Goal: Task Accomplishment & Management: Manage account settings

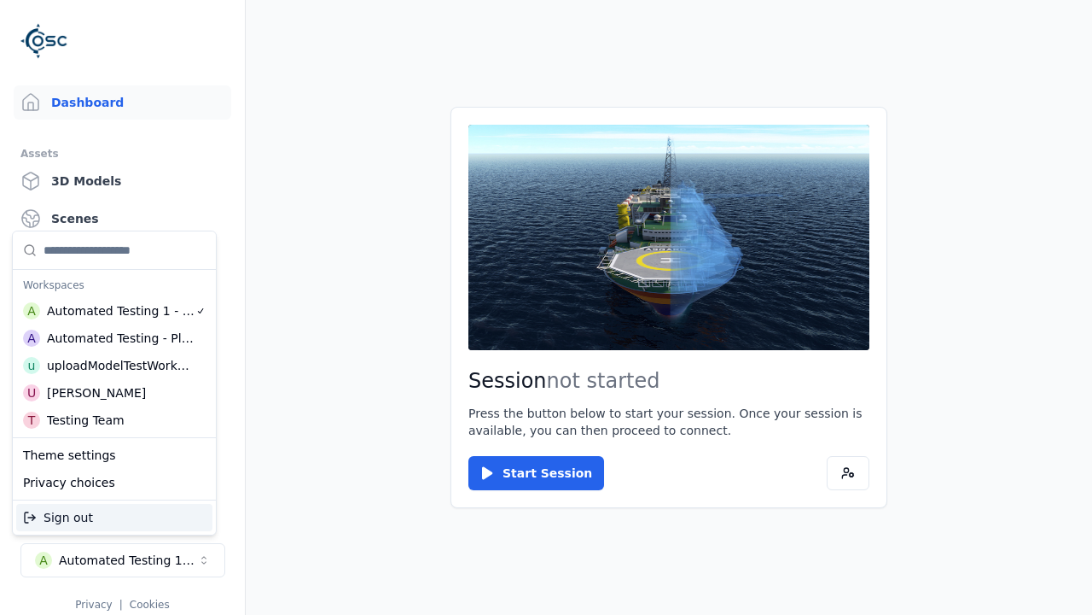
click at [110, 337] on div "Automated Testing - Playwright" at bounding box center [121, 337] width 148 height 17
click at [546, 307] on html "Support Dashboard Assets 3D Models Scenes Datasets Recordings Support Documenta…" at bounding box center [546, 307] width 1092 height 615
click at [115, 256] on link "Datasets" at bounding box center [123, 256] width 218 height 34
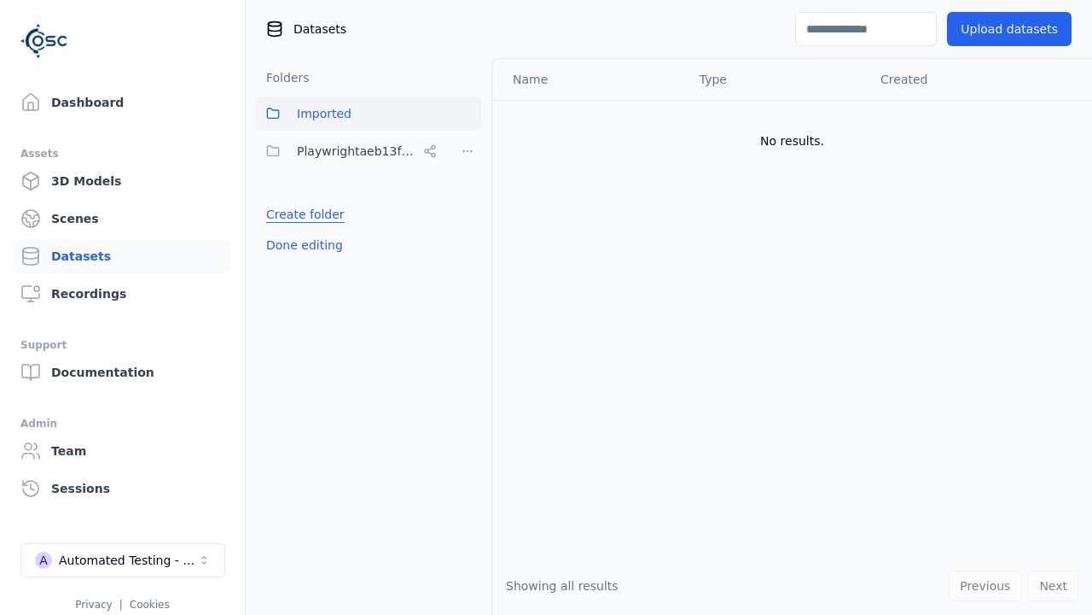
click at [301, 214] on link "Create folder" at bounding box center [305, 214] width 79 height 17
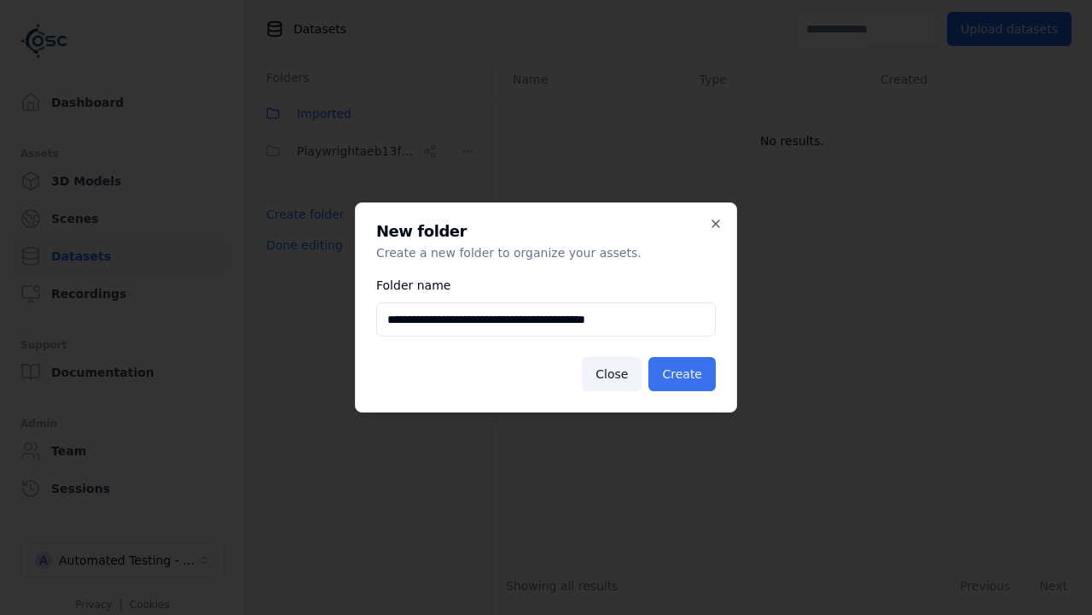
type input "**********"
click at [684, 374] on button "Create" at bounding box center [682, 374] width 67 height 34
click at [301, 260] on button "Done editing" at bounding box center [304, 245] width 97 height 31
click at [286, 252] on button "Done editing" at bounding box center [304, 245] width 97 height 31
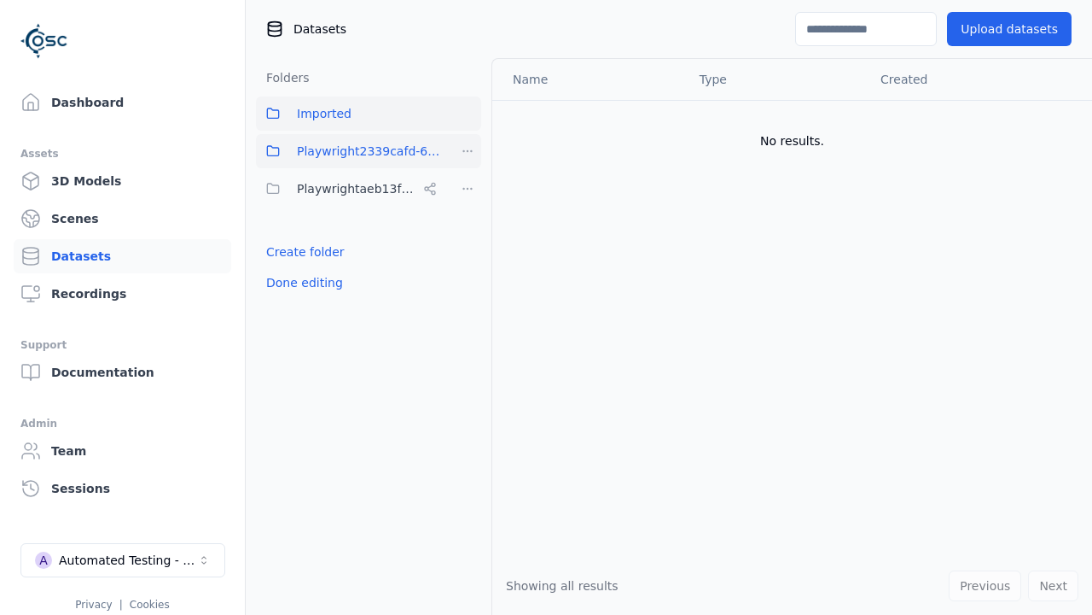
click at [468, 151] on html "Support Dashboard Assets 3D Models Scenes Datasets Recordings Support Documenta…" at bounding box center [546, 307] width 1092 height 615
click at [546, 307] on html "Support Dashboard Assets 3D Models Scenes Datasets Recordings Support Documenta…" at bounding box center [546, 307] width 1092 height 615
click at [301, 283] on button "Done editing" at bounding box center [304, 282] width 97 height 31
click at [286, 267] on button "Done editing" at bounding box center [304, 282] width 97 height 31
click at [468, 151] on html "Support Dashboard Assets 3D Models Scenes Datasets Recordings Support Documenta…" at bounding box center [546, 307] width 1092 height 615
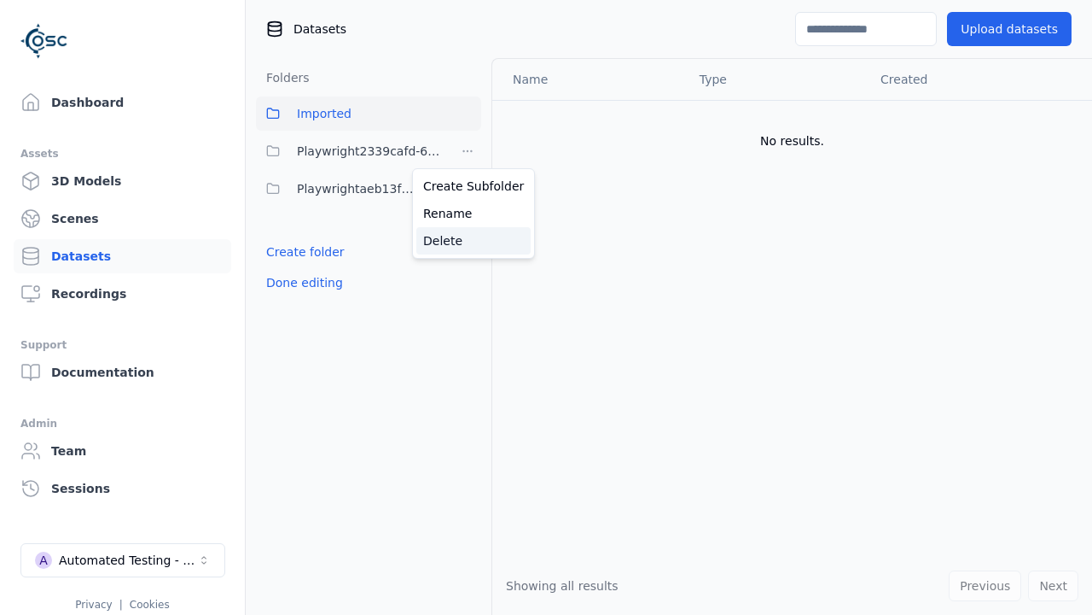
click at [467, 240] on div "Delete" at bounding box center [474, 240] width 114 height 27
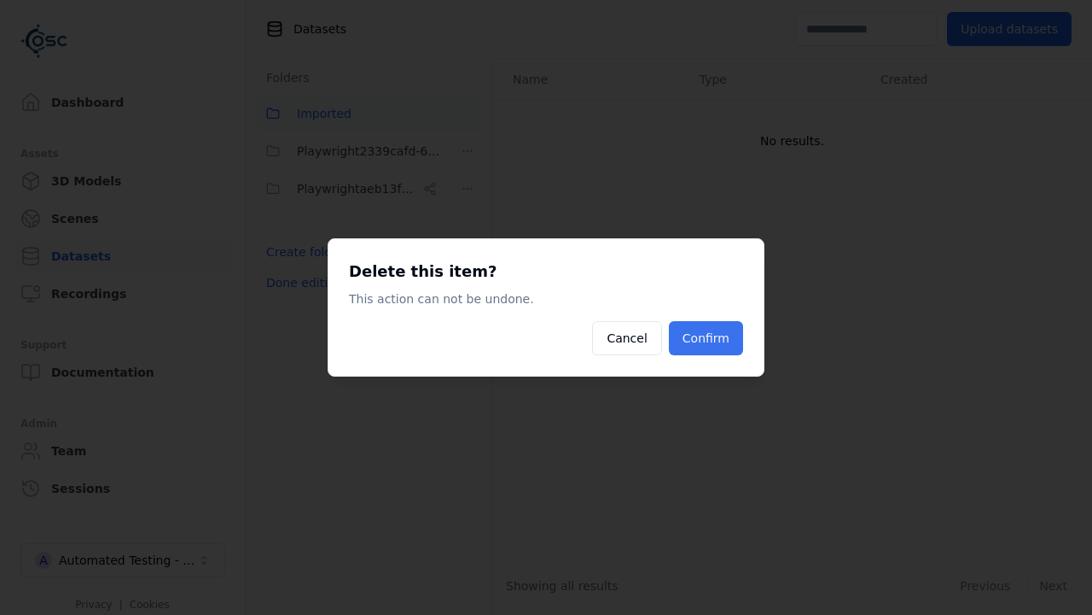
click at [708, 338] on button "Confirm" at bounding box center [706, 338] width 74 height 34
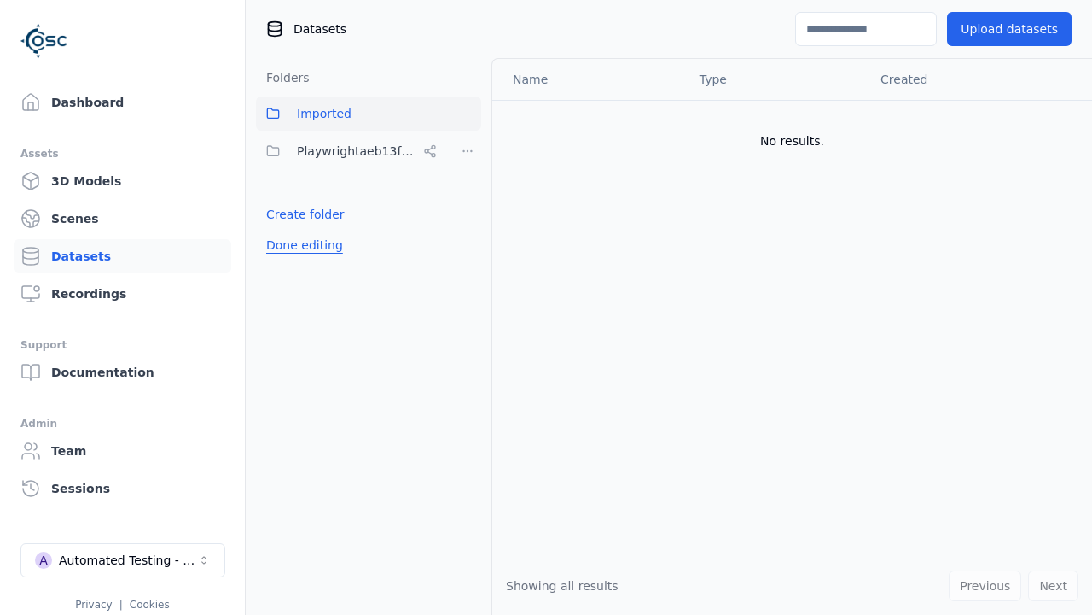
click at [301, 245] on button "Done editing" at bounding box center [304, 245] width 97 height 31
